Goal: Share content: Distribute website content to other platforms or users

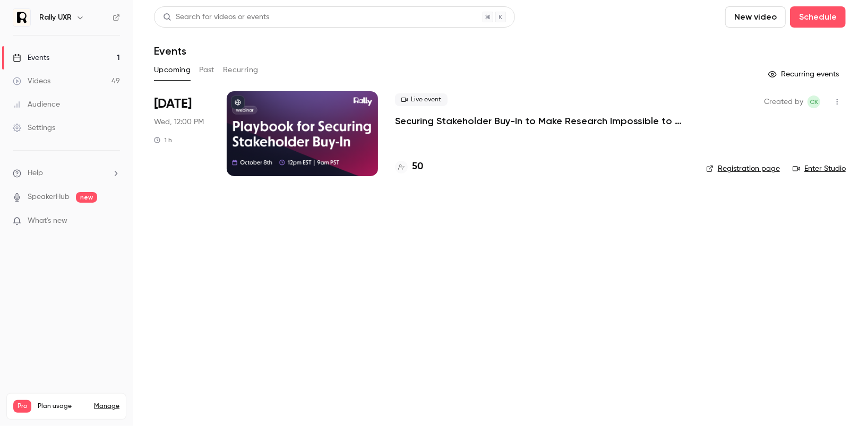
click at [205, 71] on button "Past" at bounding box center [206, 70] width 15 height 17
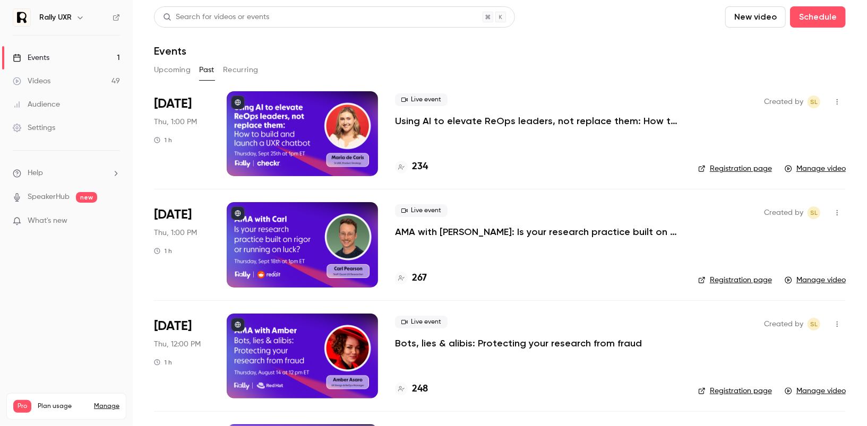
click at [803, 167] on link "Manage video" at bounding box center [814, 168] width 61 height 11
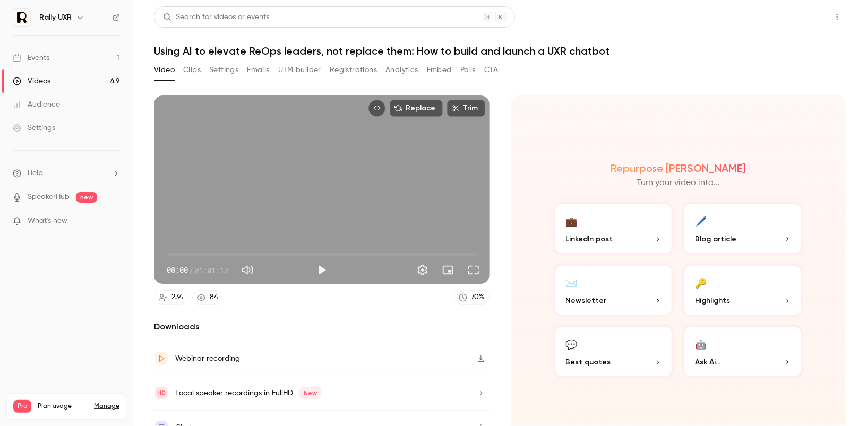
click at [798, 20] on button "Share" at bounding box center [799, 16] width 42 height 21
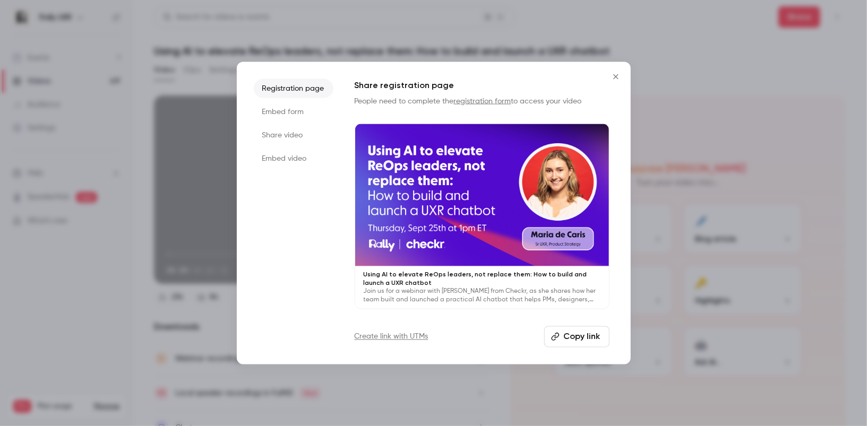
click at [292, 135] on li "Share video" at bounding box center [294, 134] width 80 height 19
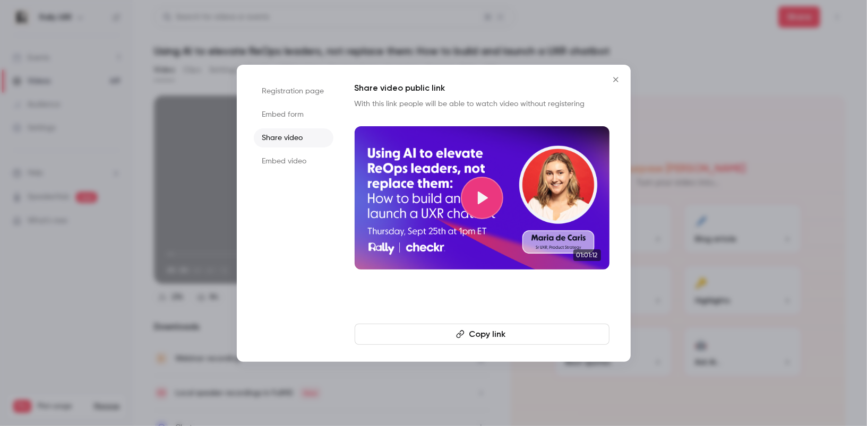
click at [481, 337] on button "Copy link" at bounding box center [482, 334] width 255 height 21
click at [616, 77] on icon "Close" at bounding box center [615, 79] width 13 height 8
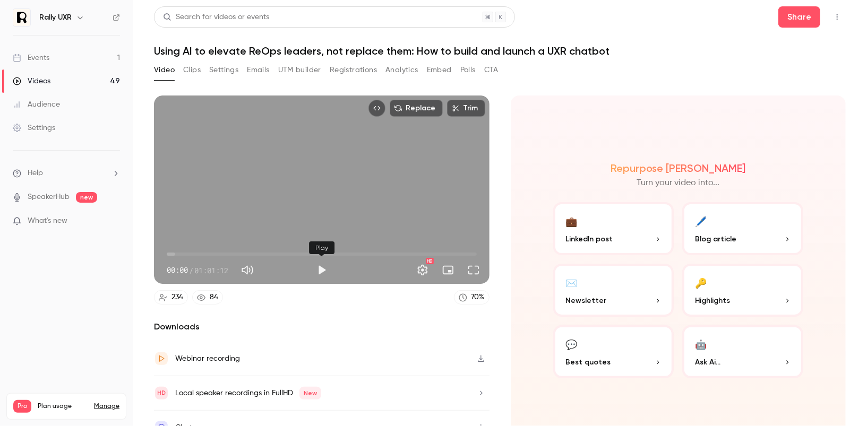
click at [314, 276] on button "Play" at bounding box center [321, 270] width 21 height 21
click at [166, 255] on span "00:00" at bounding box center [166, 254] width 3 height 3
click at [395, 181] on div "Replace Trim 00:29 00:29 / 01:01:12 HD" at bounding box center [321, 190] width 335 height 188
type input "****"
